Goal: Task Accomplishment & Management: Manage account settings

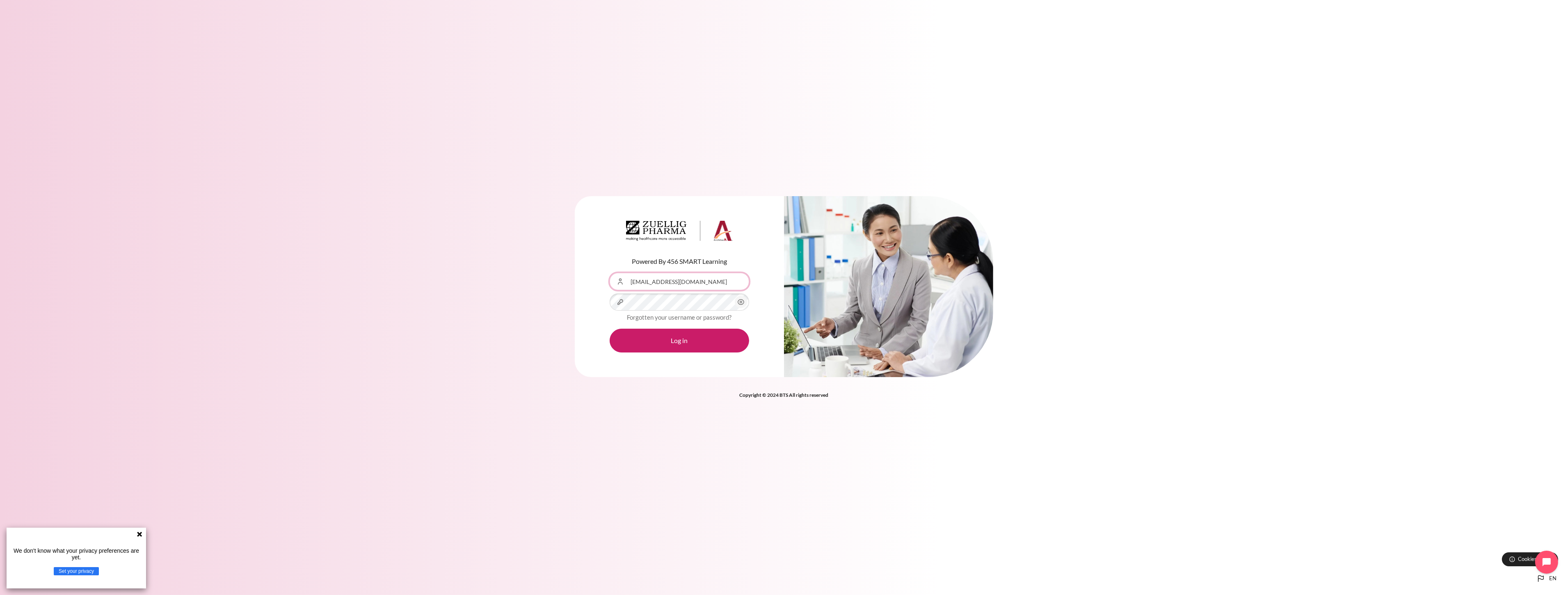
drag, startPoint x: 715, startPoint y: 278, endPoint x: 528, endPoint y: 273, distance: 187.1
click at [528, 273] on div "Powered By 456 SMART Learning Username or Email Address songklod_r@seasiacenter…" at bounding box center [784, 292] width 1568 height 216
paste input "kathsu@zuelligpharma"
type input "kathsu@zuelligpharma.com"
drag, startPoint x: 134, startPoint y: 335, endPoint x: 169, endPoint y: 341, distance: 35.5
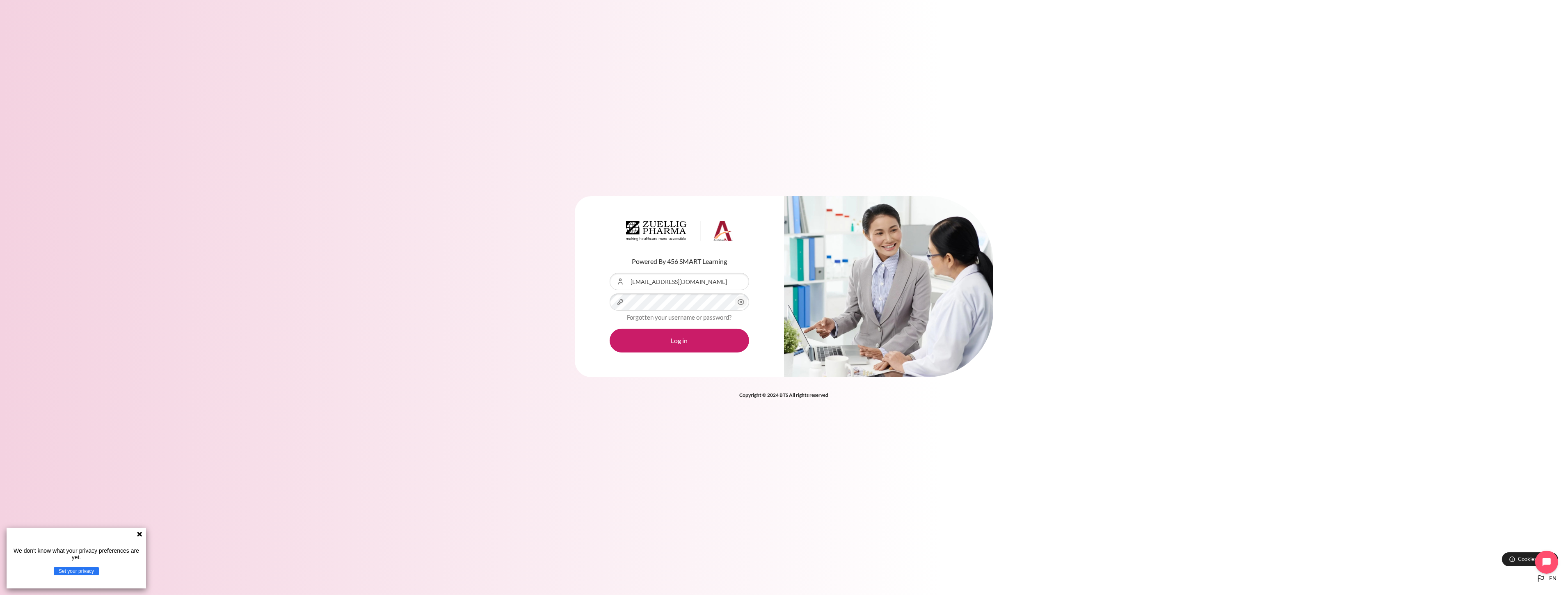
click at [134, 335] on div "Powered By 456 SMART Learning Username or Email Address kathsu@zuelligpharma.co…" at bounding box center [784, 292] width 1568 height 216
click at [677, 337] on button "Log in" at bounding box center [679, 340] width 139 height 24
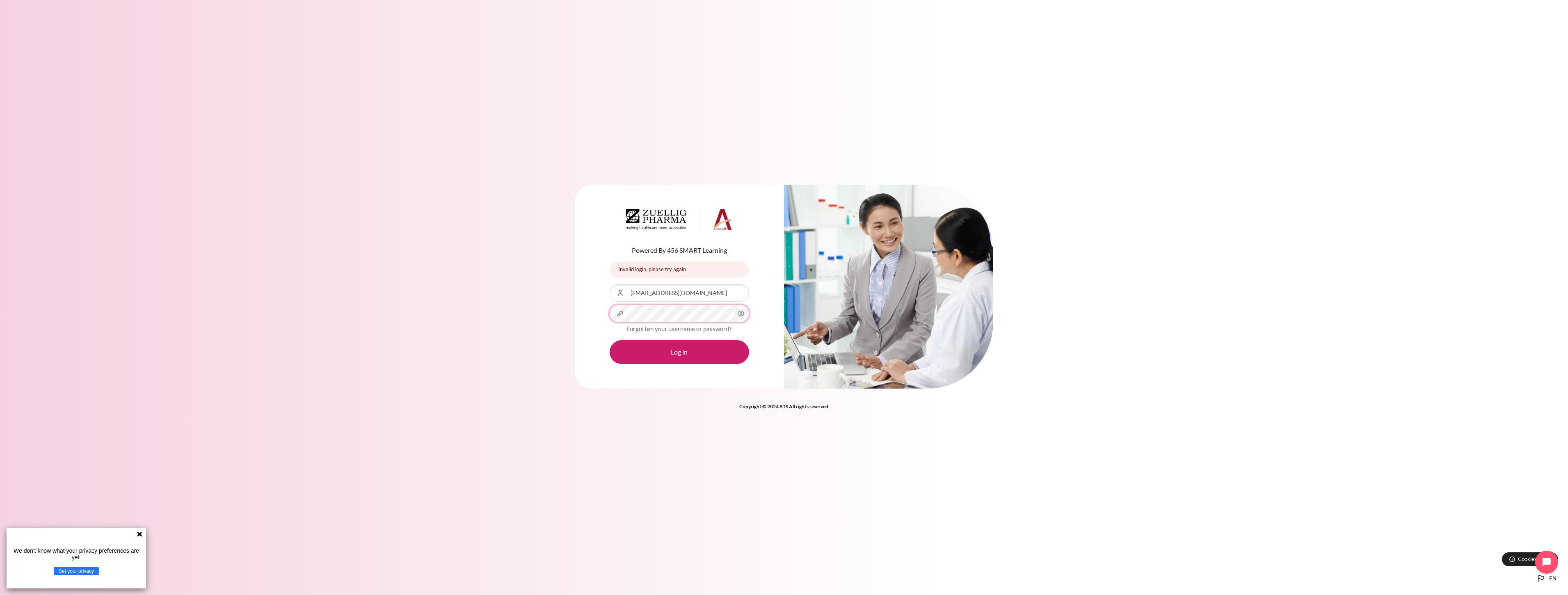
click at [610, 284] on div "Content" at bounding box center [610, 284] width 0 height 0
type input "[EMAIL_ADDRESS][DOMAIN_NAME]"
click at [675, 356] on button "Log in" at bounding box center [679, 352] width 139 height 24
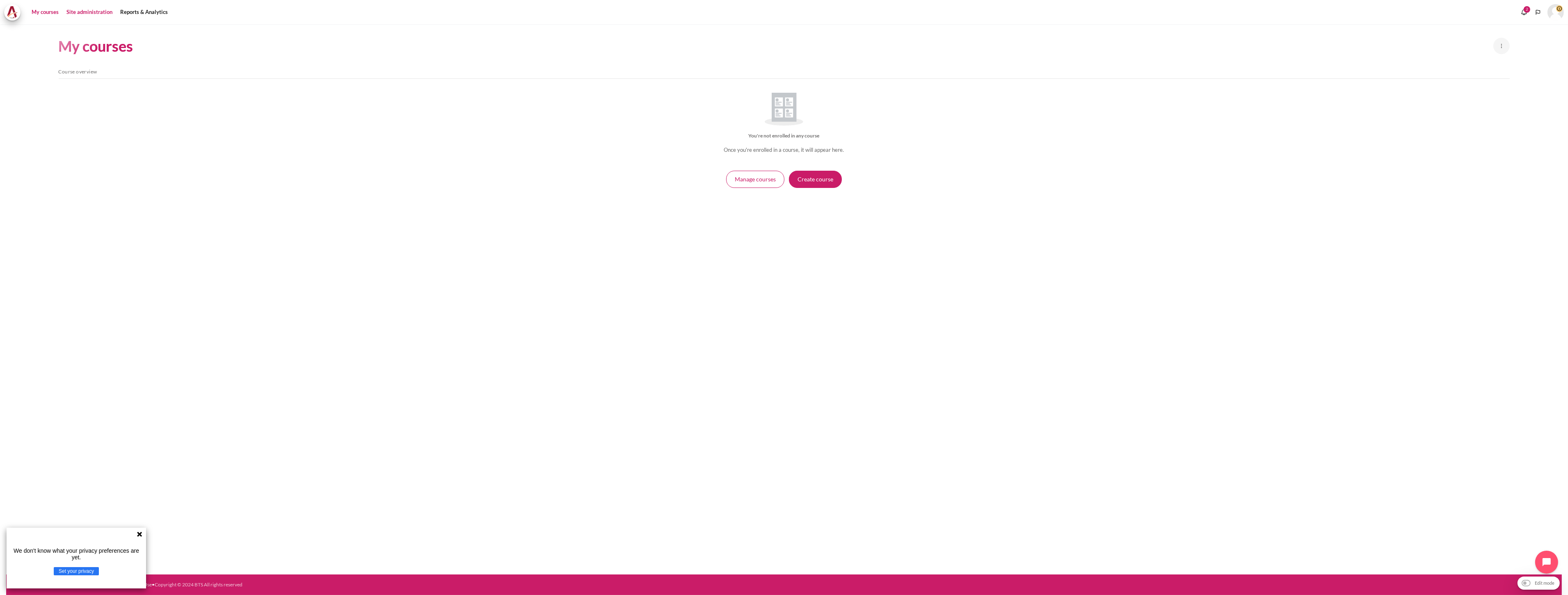
click at [95, 11] on link "Site administration" at bounding box center [89, 12] width 52 height 16
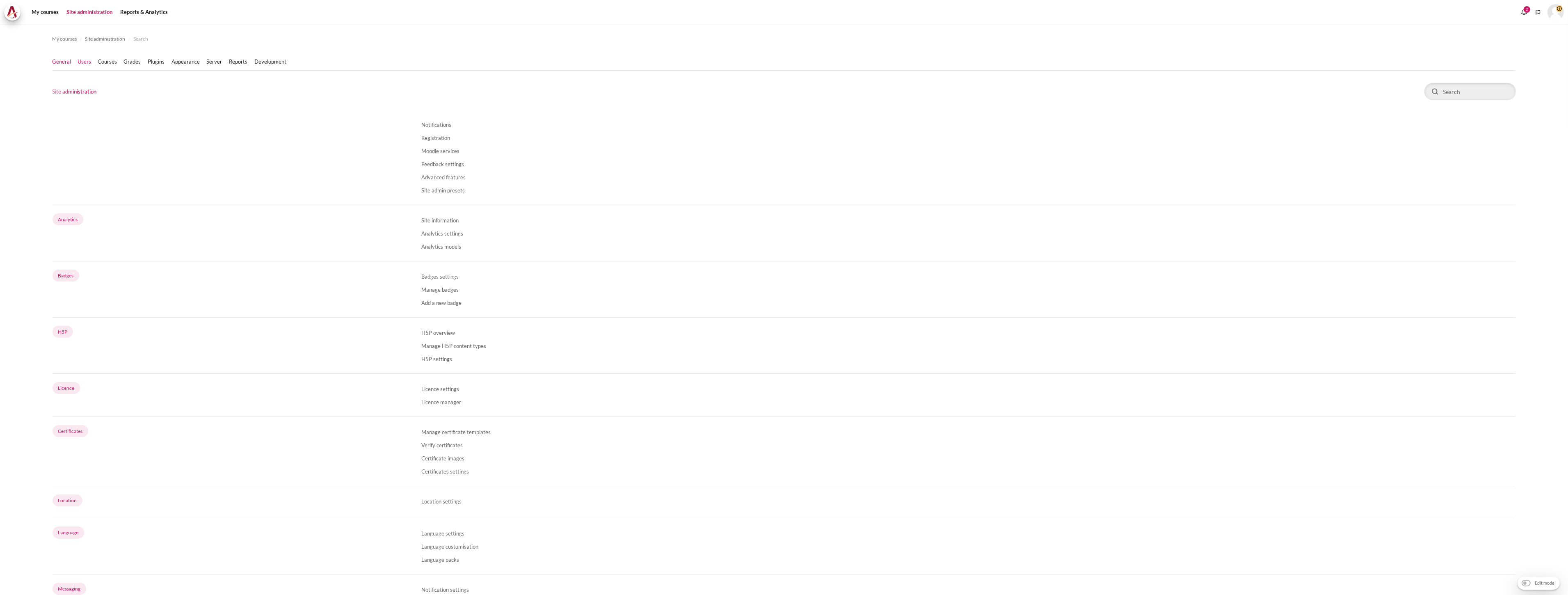
click at [83, 63] on link "Users" at bounding box center [85, 62] width 13 height 8
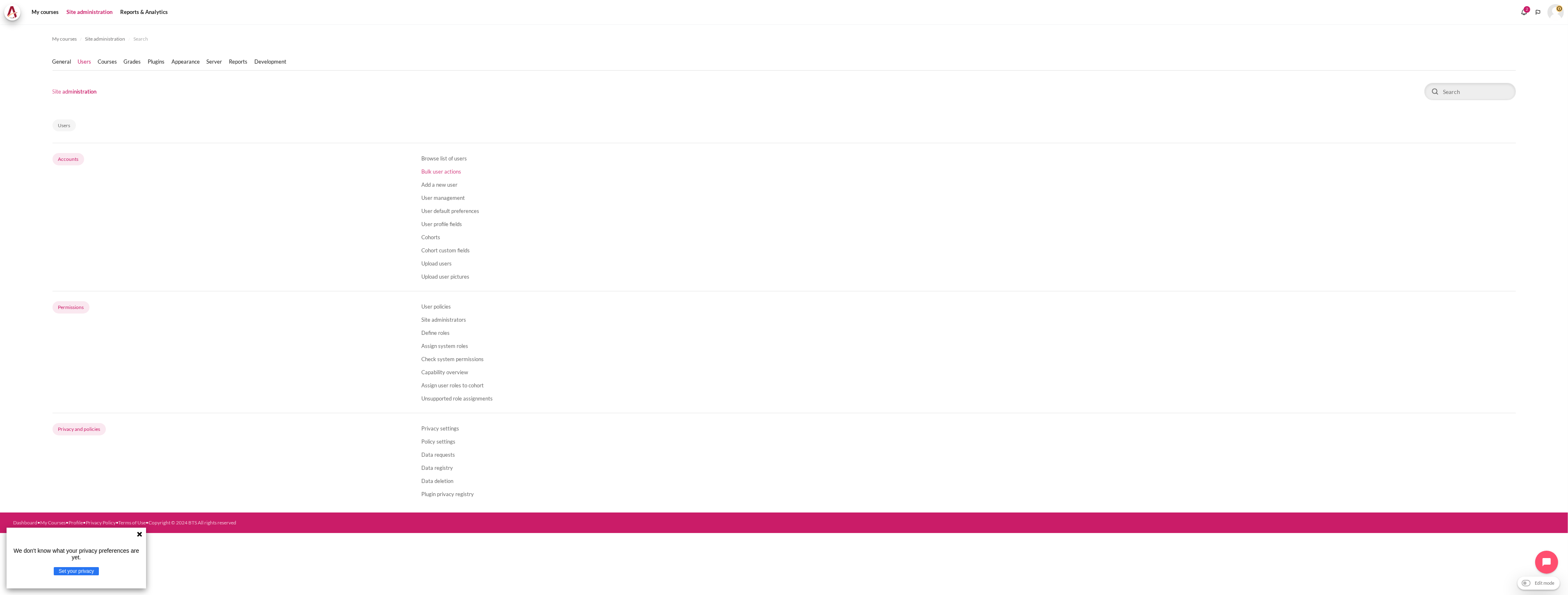
click at [445, 170] on link "Bulk user actions" at bounding box center [441, 171] width 40 height 7
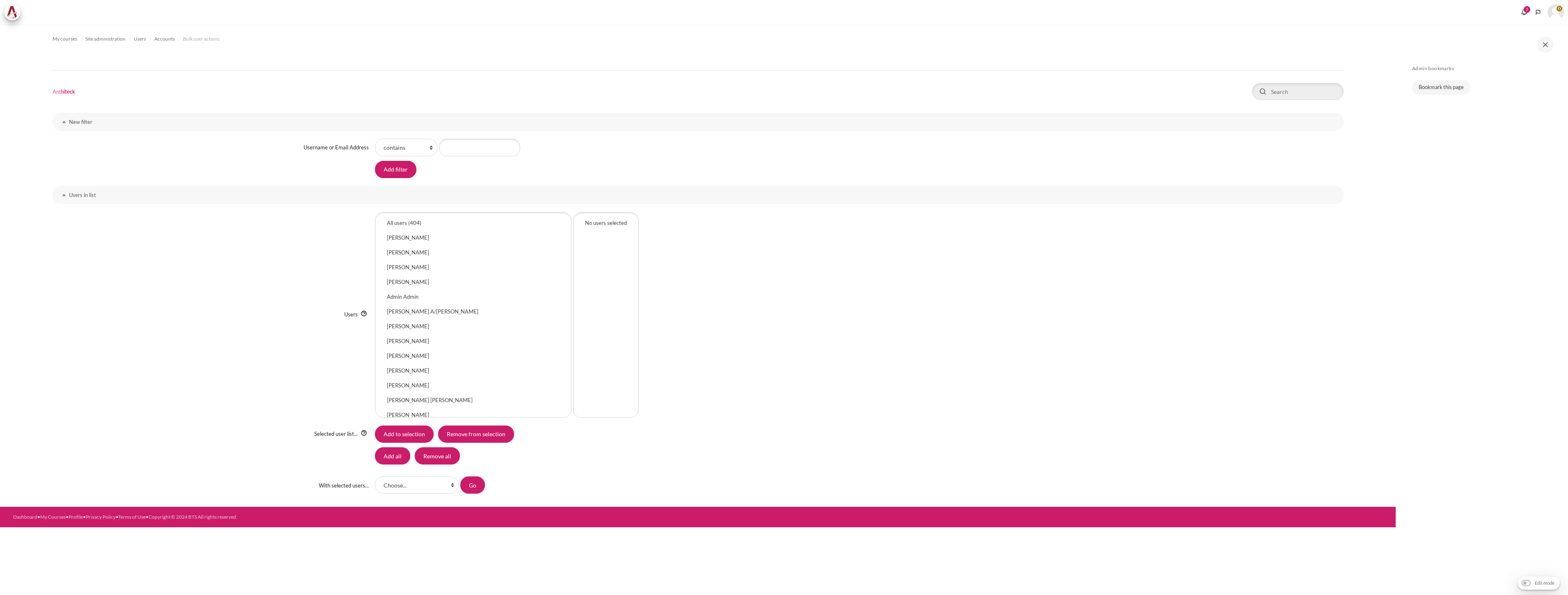
select select "Content"
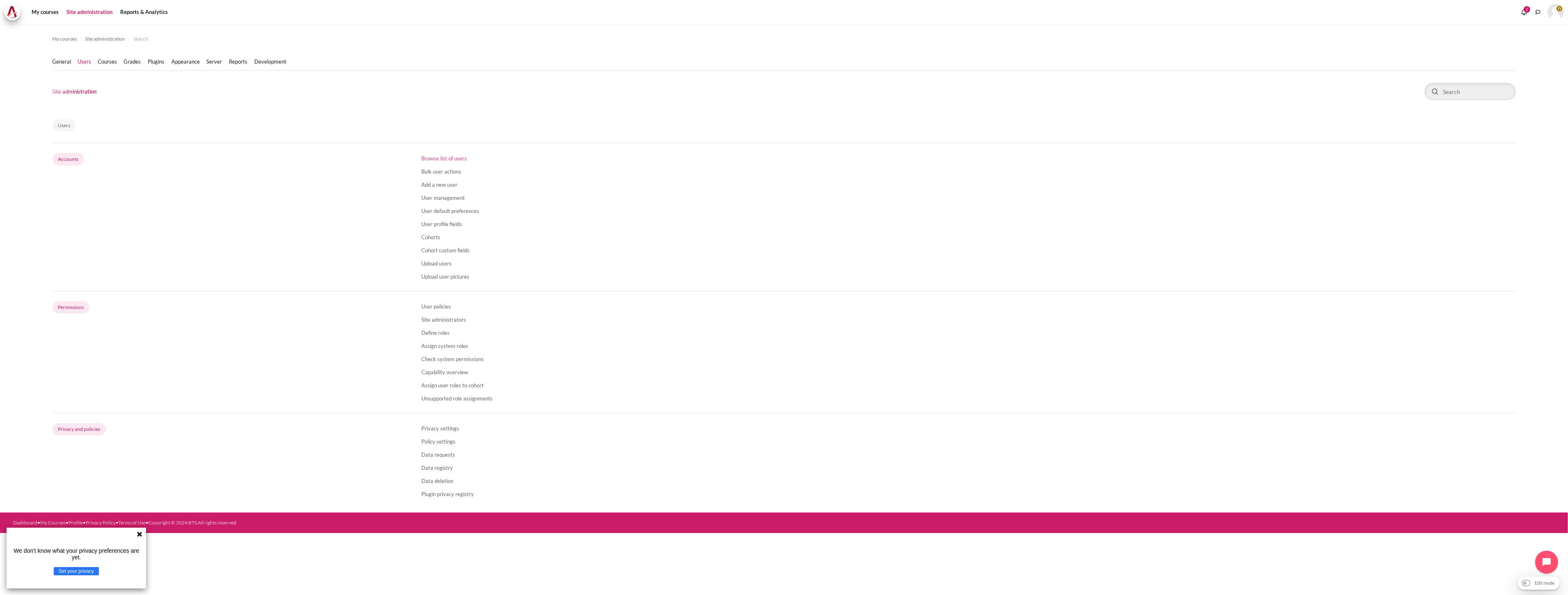
click at [440, 158] on link "Browse list of users" at bounding box center [444, 158] width 46 height 7
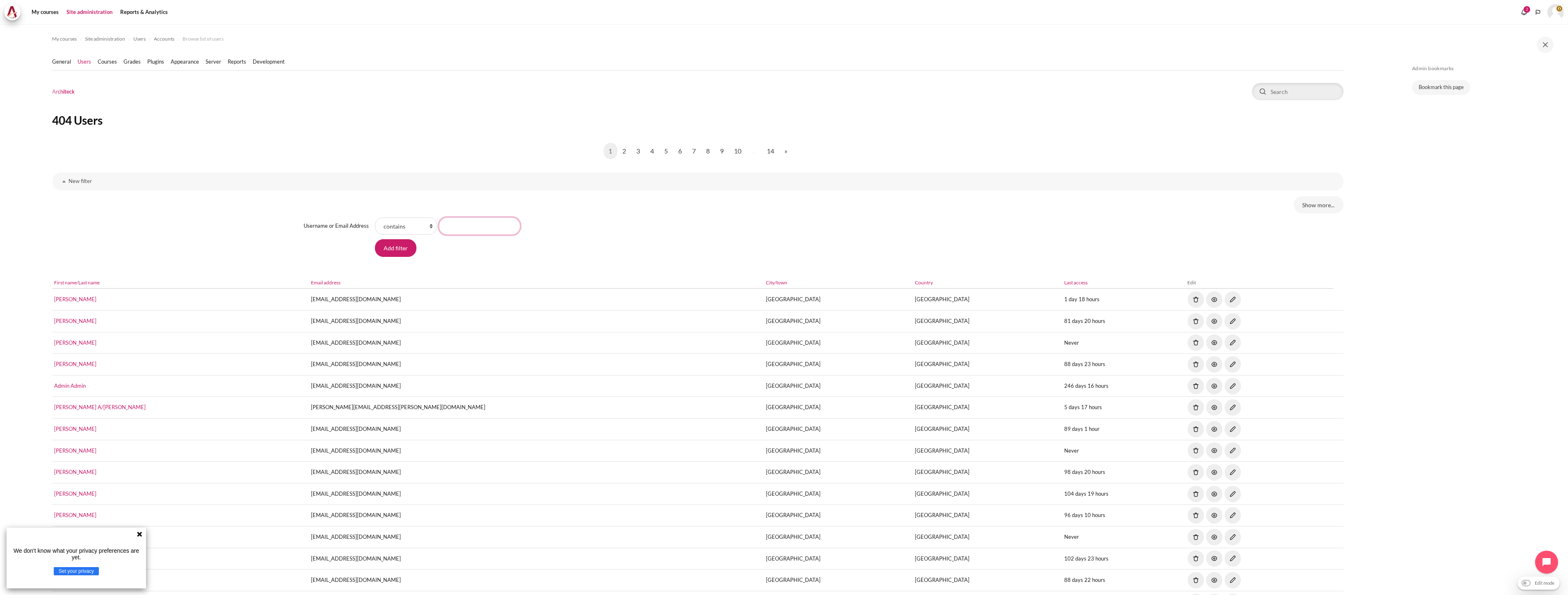
click at [457, 221] on input "Username or Email Address value" at bounding box center [479, 226] width 81 height 17
paste input "[EMAIL_ADDRESS][DOMAIN_NAME]"
type input "[EMAIL_ADDRESS][DOMAIN_NAME]"
click at [375, 239] on input "Add filter" at bounding box center [396, 248] width 41 height 17
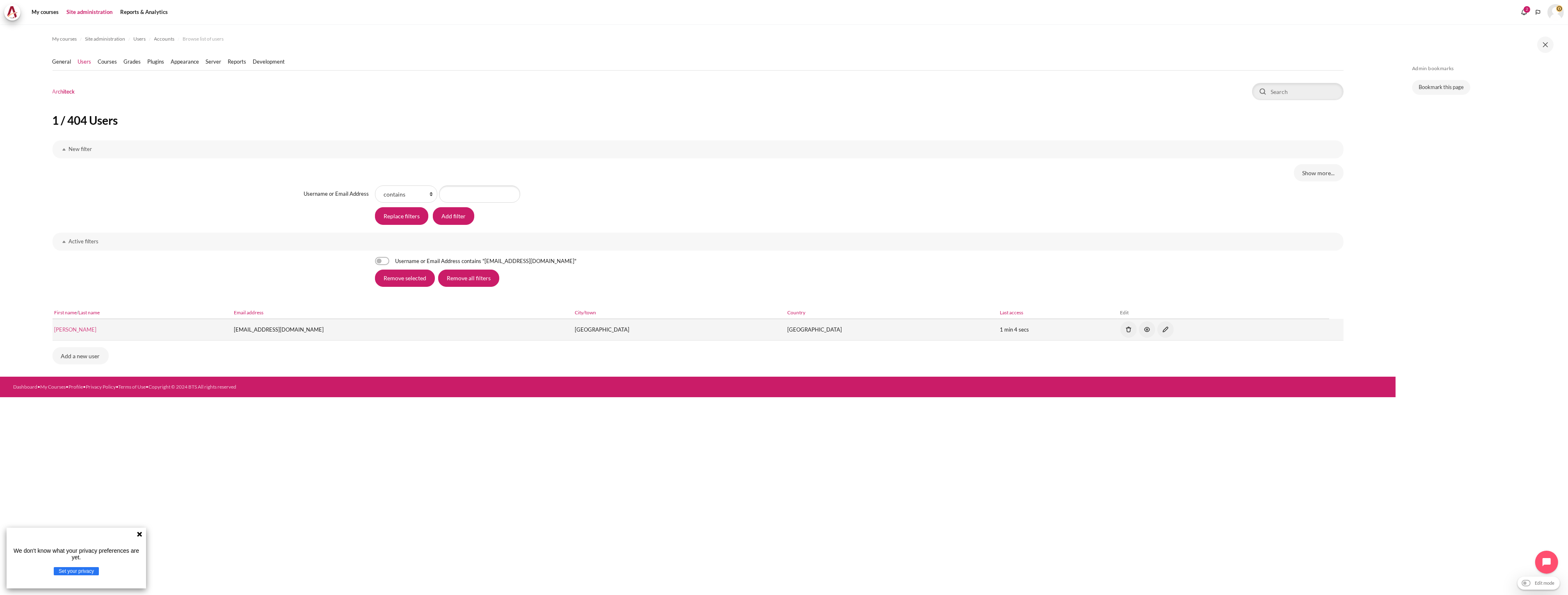
click at [77, 331] on link "Katherine Hsu" at bounding box center [75, 329] width 42 height 7
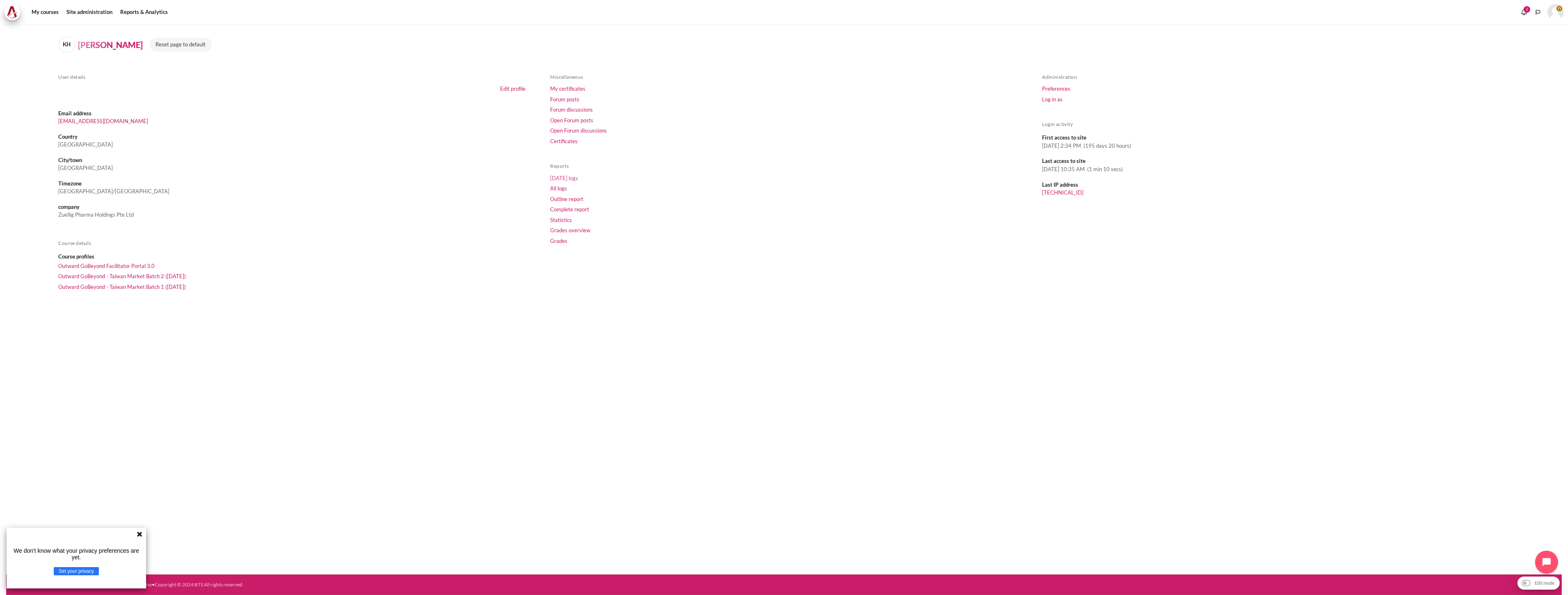
click at [573, 177] on link "[DATE] logs" at bounding box center [564, 178] width 28 height 7
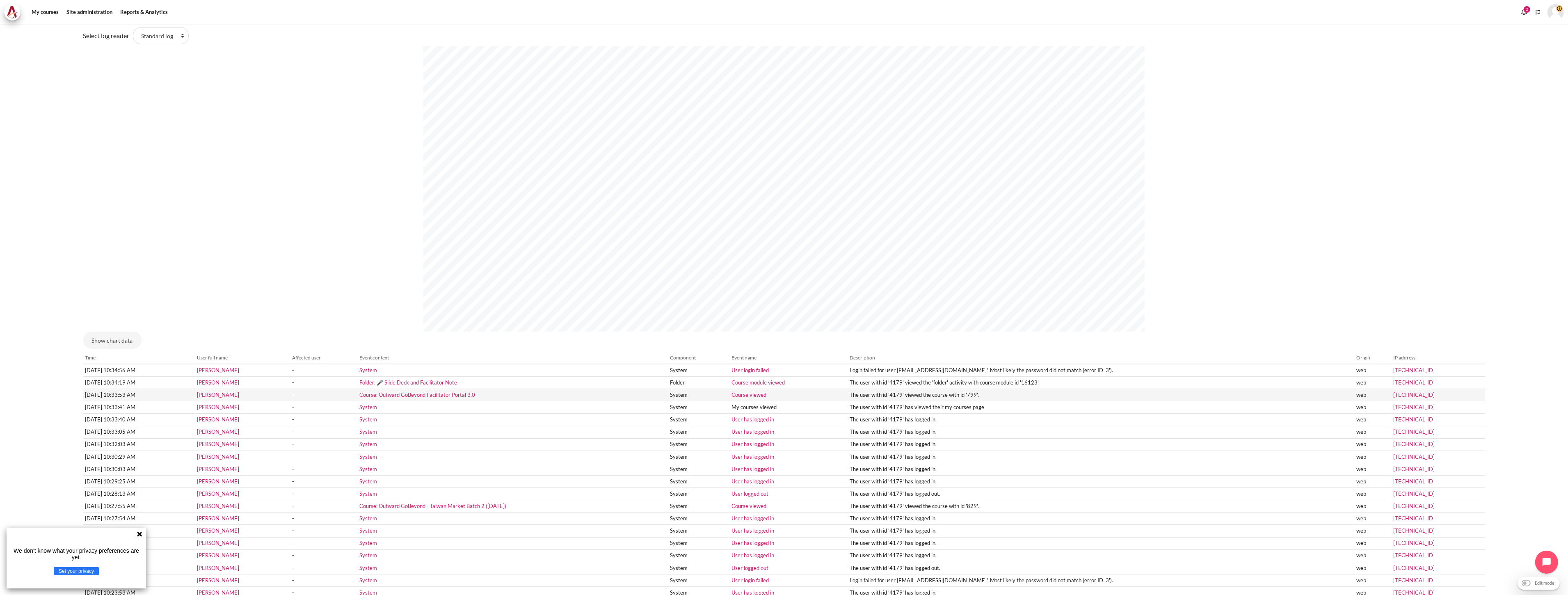
scroll to position [91, 0]
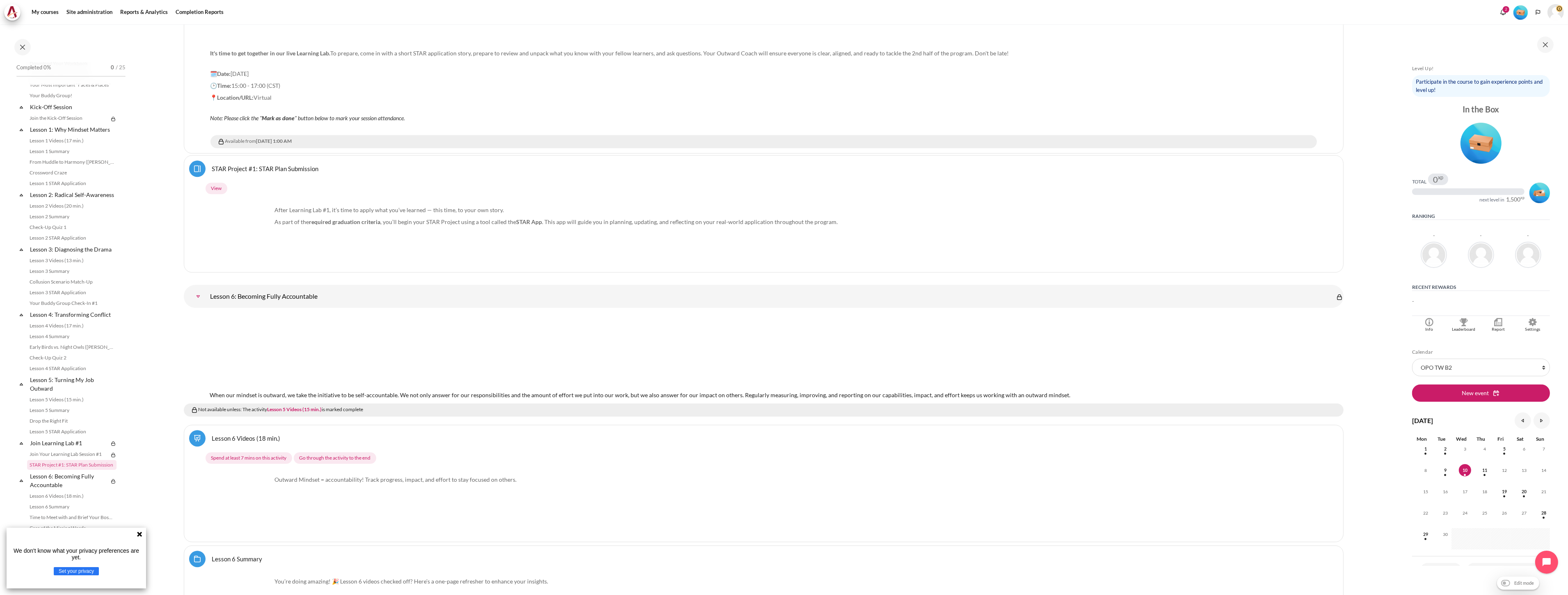
scroll to position [4674, 0]
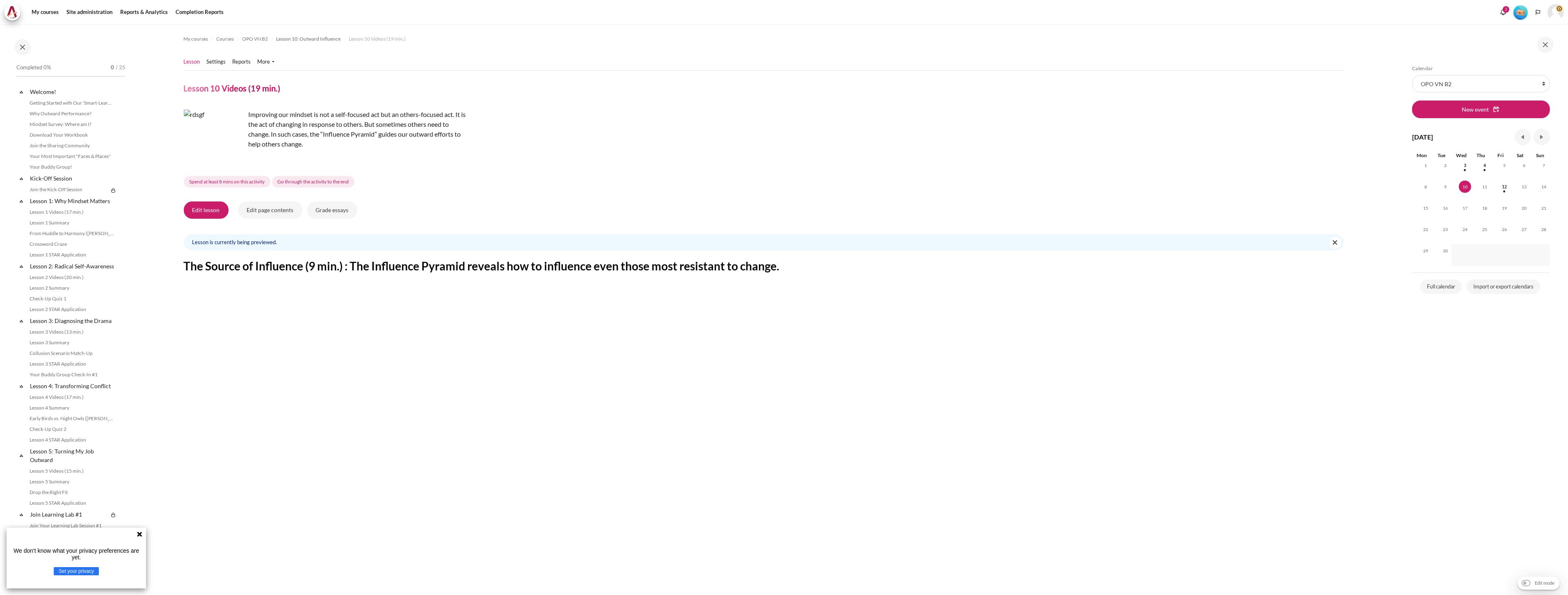
scroll to position [574, 0]
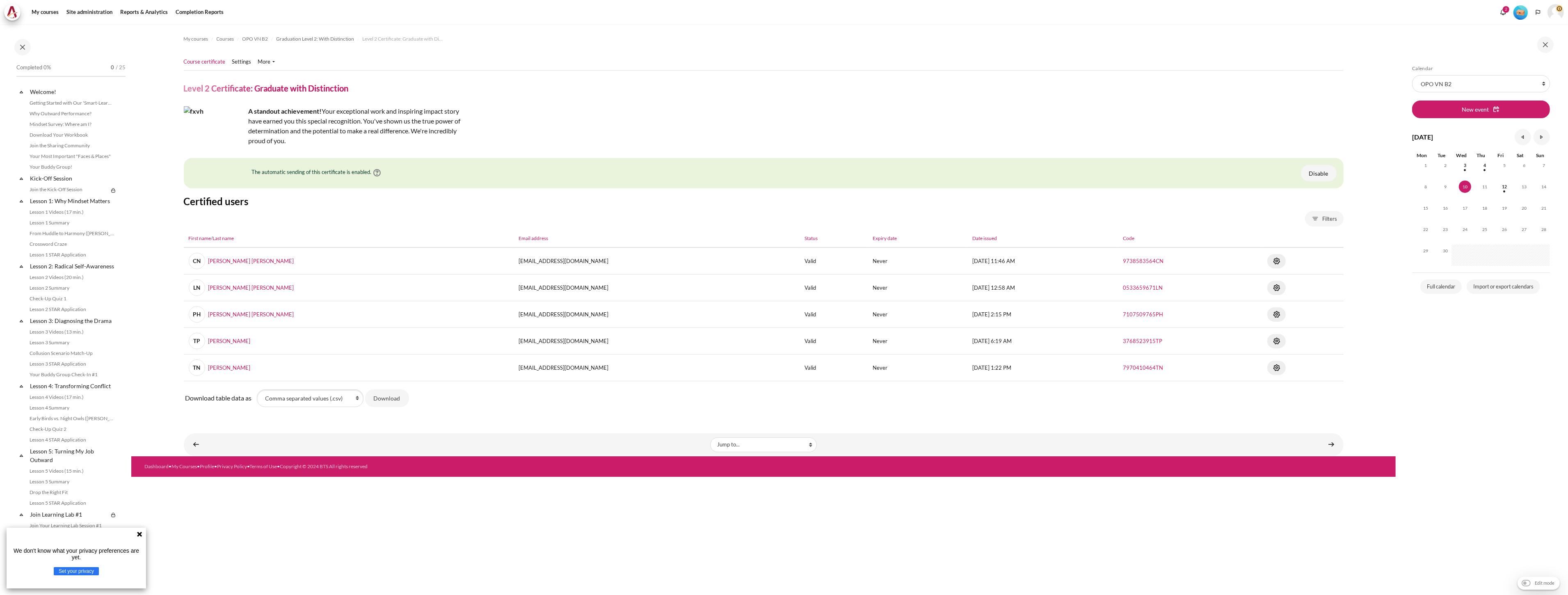
scroll to position [679, 0]
